Goal: Navigation & Orientation: Find specific page/section

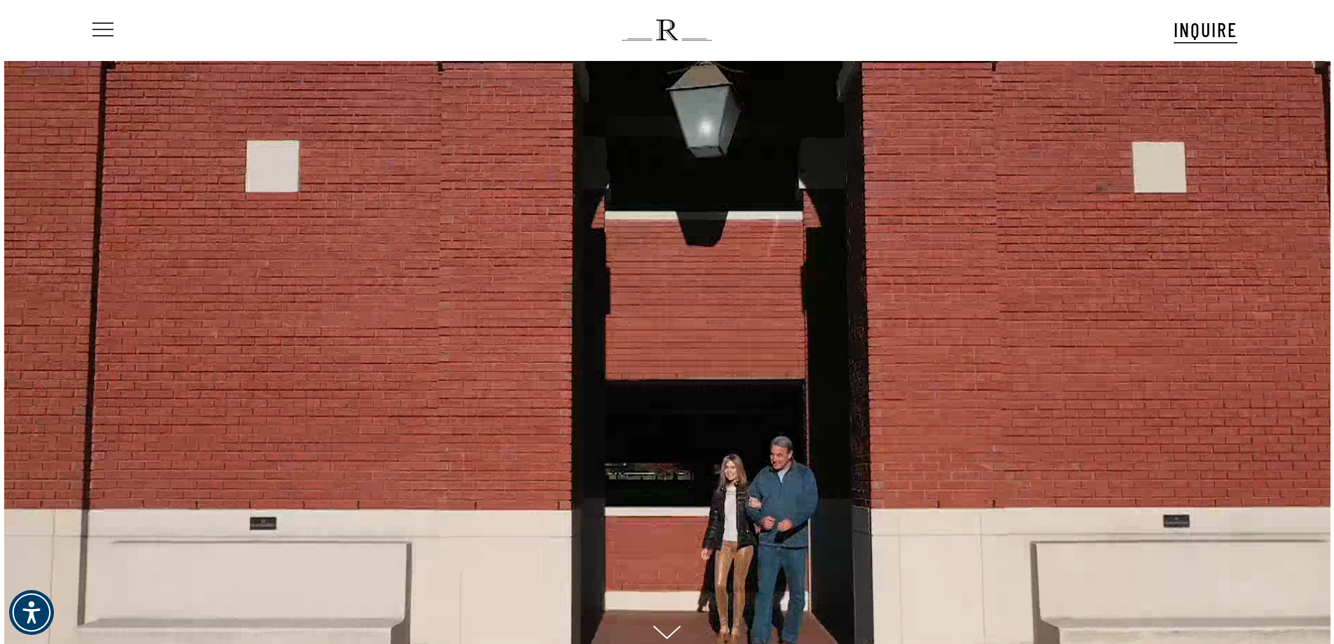
click at [102, 32] on span "Navigation Menu" at bounding box center [102, 30] width 15 height 20
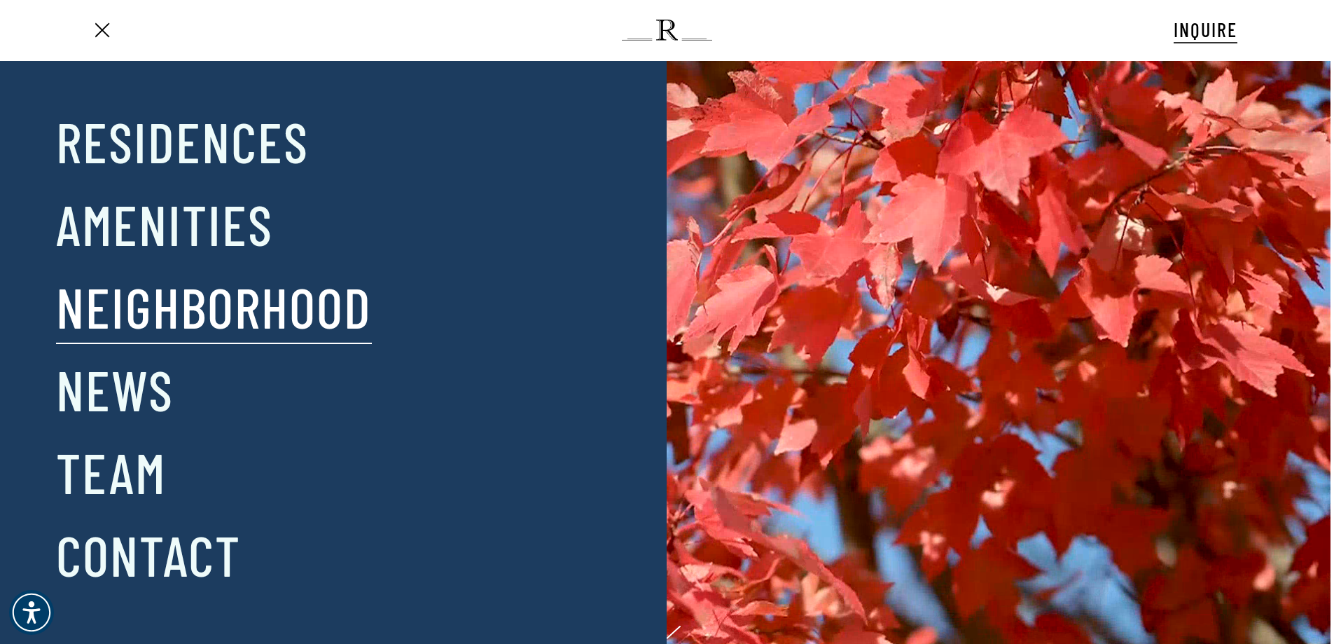
click at [156, 319] on link "Neighborhood" at bounding box center [214, 306] width 316 height 73
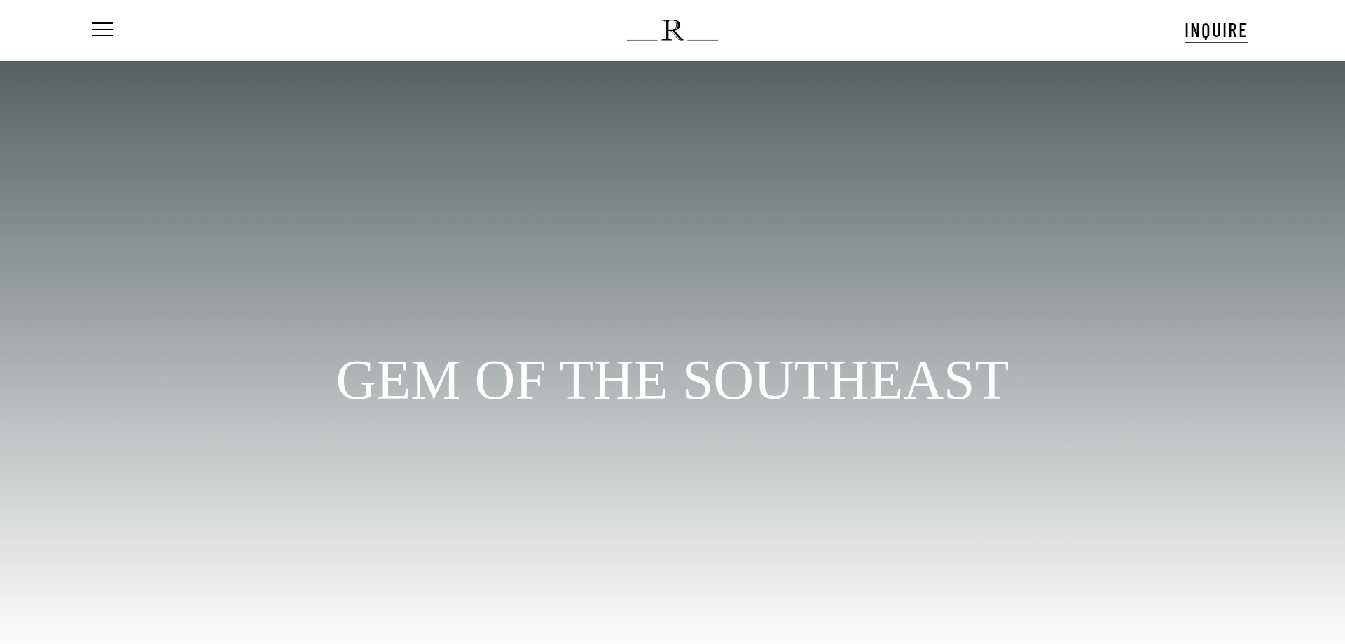
scroll to position [86, 0]
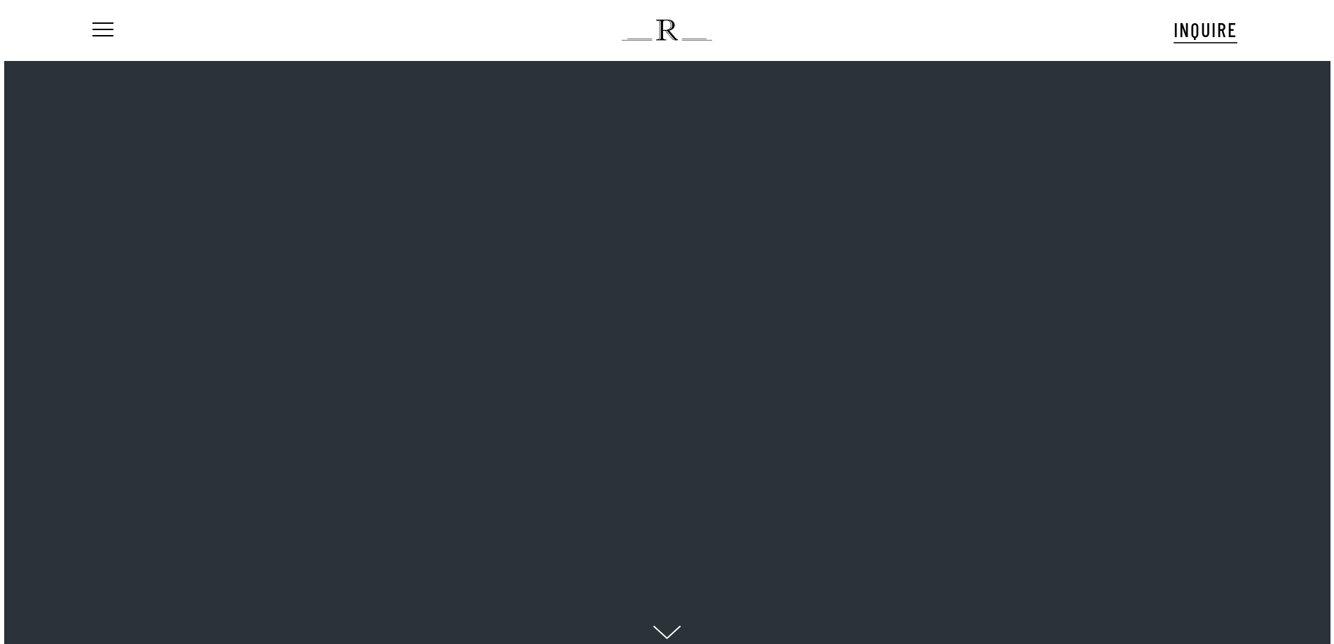
scroll to position [70, 0]
